Goal: Transaction & Acquisition: Obtain resource

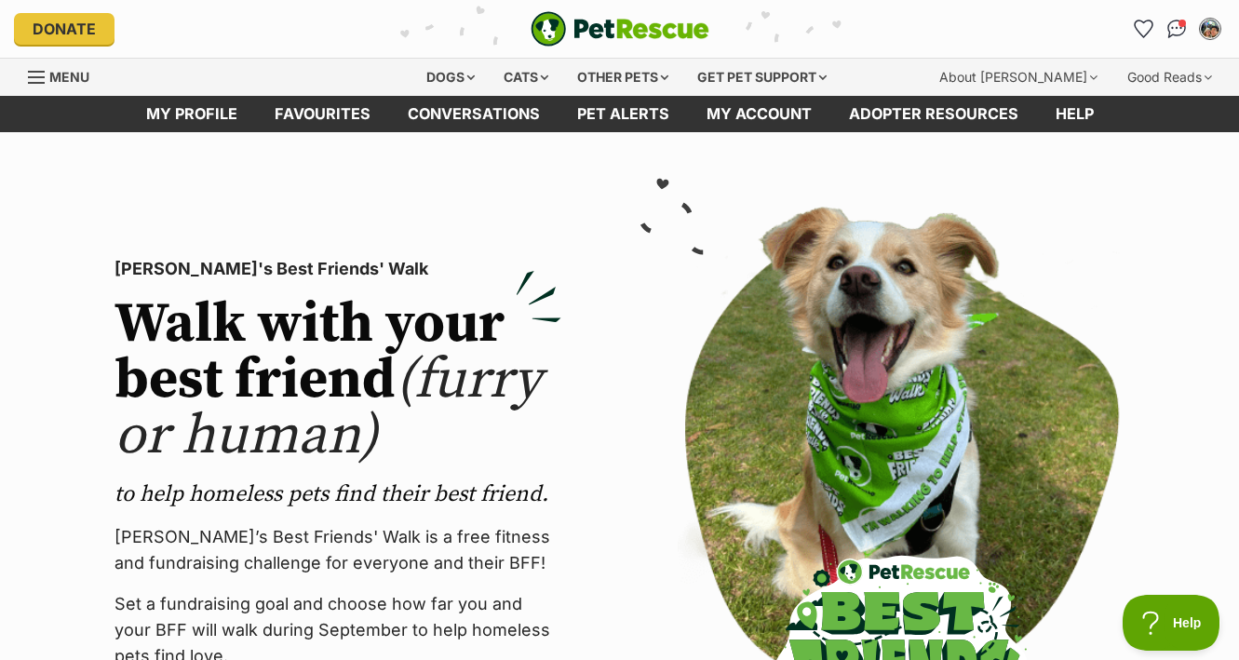
click at [1135, 32] on icon "Favourites" at bounding box center [1144, 29] width 20 height 19
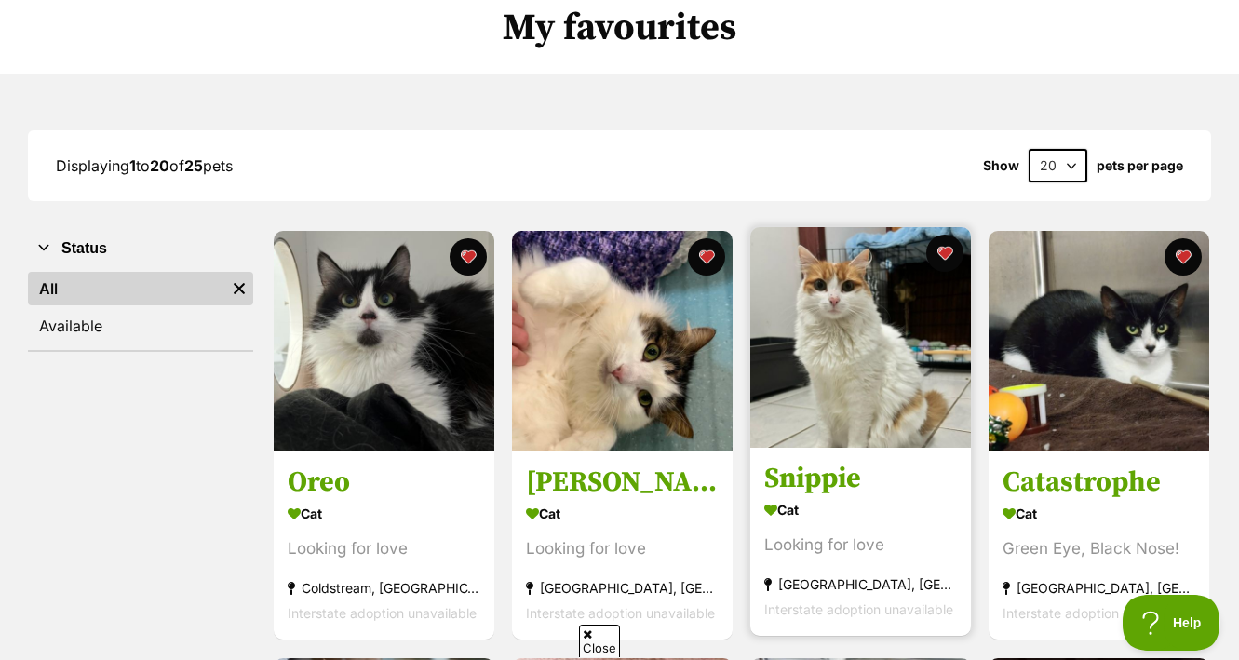
click at [891, 377] on img at bounding box center [861, 337] width 221 height 221
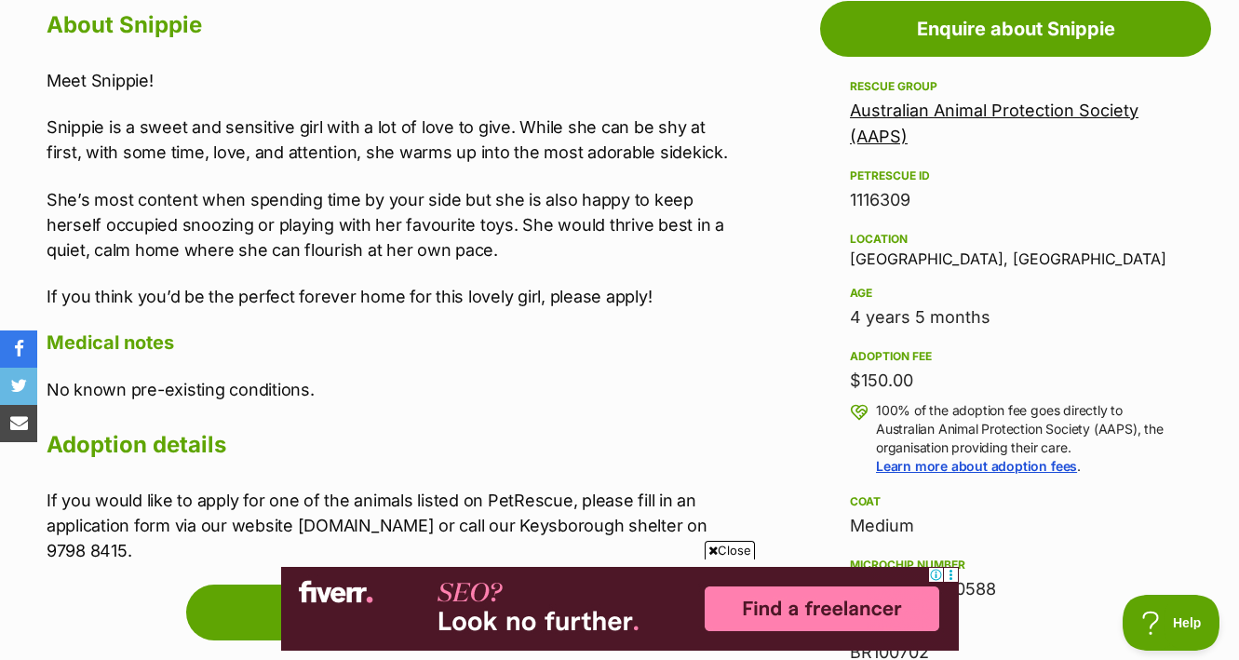
click at [723, 544] on span "Close" at bounding box center [730, 550] width 50 height 19
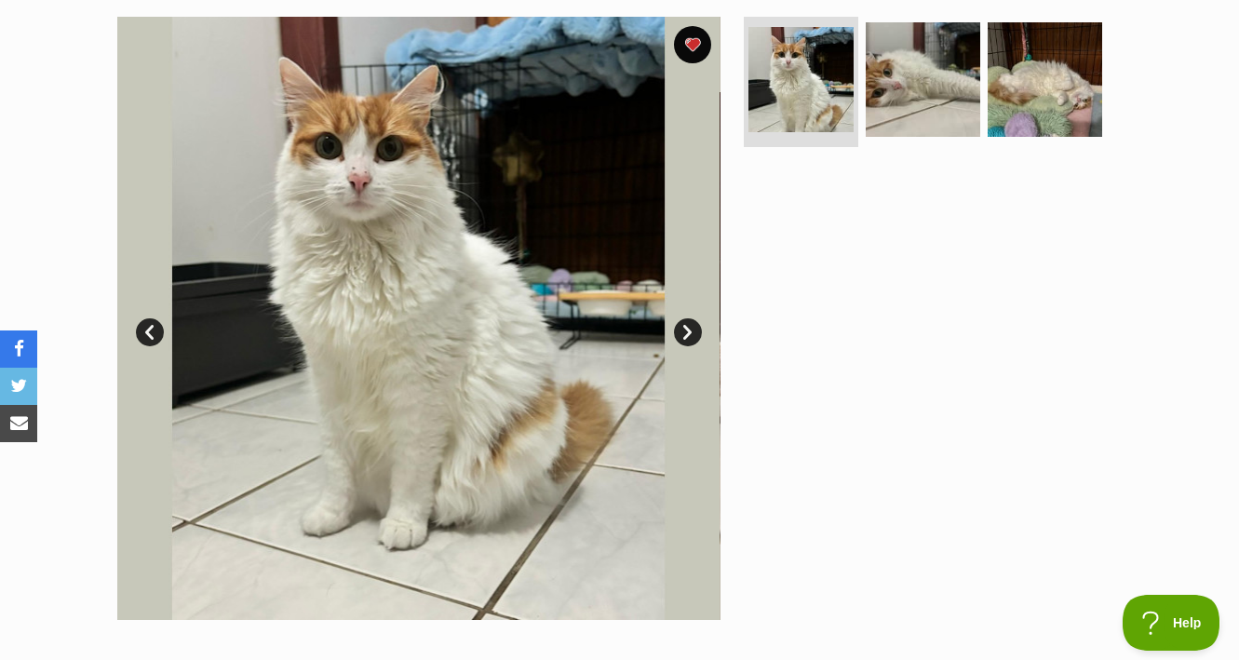
click at [687, 325] on link "Next" at bounding box center [688, 332] width 28 height 28
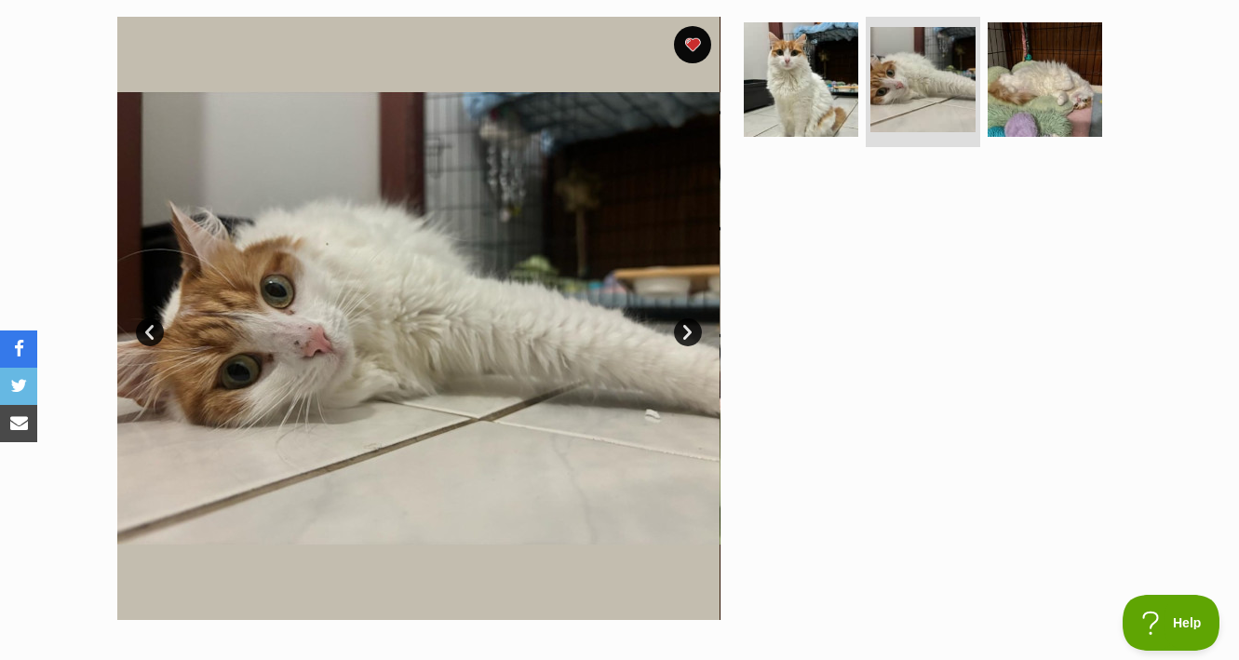
click at [687, 332] on link "Next" at bounding box center [688, 332] width 28 height 28
